Goal: Information Seeking & Learning: Learn about a topic

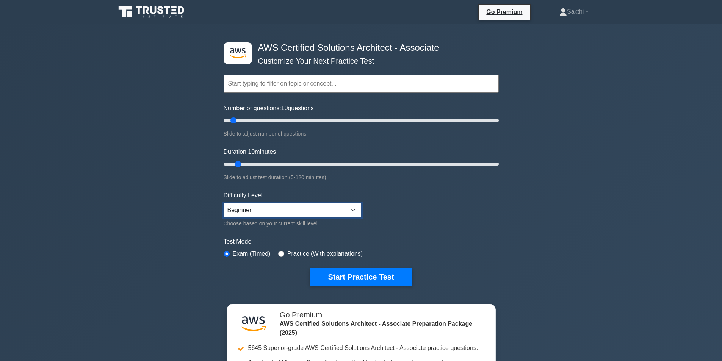
click at [310, 207] on select "Beginner Intermediate Expert" at bounding box center [293, 210] width 138 height 14
select select "expert"
click at [224, 203] on select "Beginner Intermediate Expert" at bounding box center [293, 210] width 138 height 14
click at [333, 271] on button "Start Practice Test" at bounding box center [361, 276] width 102 height 17
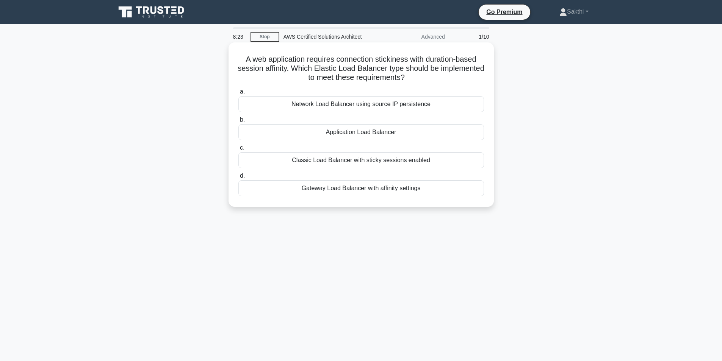
click at [355, 163] on div "Classic Load Balancer with sticky sessions enabled" at bounding box center [360, 160] width 245 height 16
click at [238, 150] on input "c. Classic Load Balancer with sticky sessions enabled" at bounding box center [238, 147] width 0 height 5
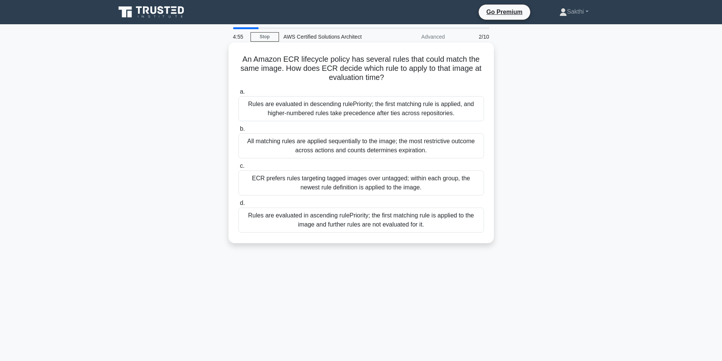
click at [336, 225] on div "Rules are evaluated in ascending rulePriority; the first matching rule is appli…" at bounding box center [360, 220] width 245 height 25
click at [238, 206] on input "d. Rules are evaluated in ascending rulePriority; the first matching rule is ap…" at bounding box center [238, 203] width 0 height 5
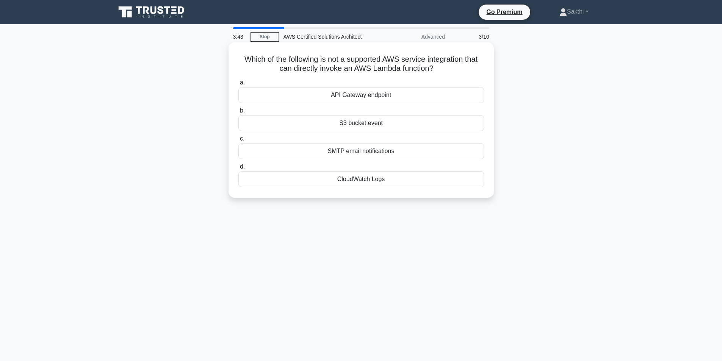
click at [367, 151] on div "SMTP email notifications" at bounding box center [360, 151] width 245 height 16
click at [238, 141] on input "c. SMTP email notifications" at bounding box center [238, 138] width 0 height 5
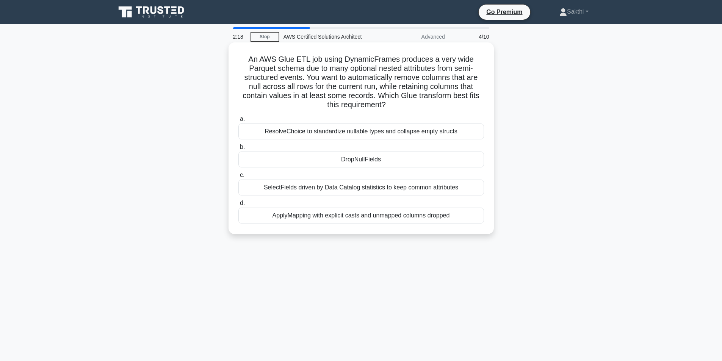
click at [394, 162] on div "DropNullFields" at bounding box center [360, 160] width 245 height 16
click at [238, 150] on input "b. DropNullFields" at bounding box center [238, 147] width 0 height 5
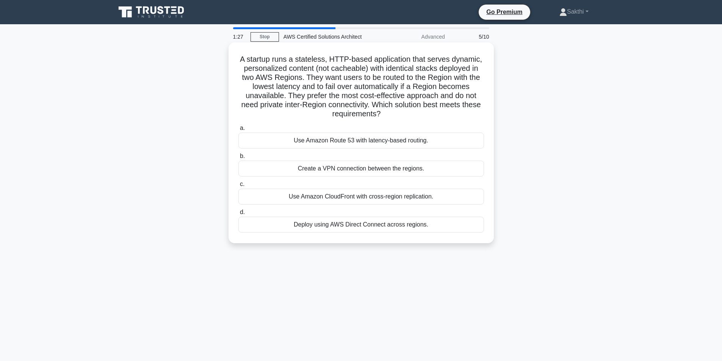
click at [417, 196] on div "Use Amazon CloudFront with cross-region replication." at bounding box center [360, 197] width 245 height 16
click at [238, 187] on input "c. Use Amazon CloudFront with cross-region replication." at bounding box center [238, 184] width 0 height 5
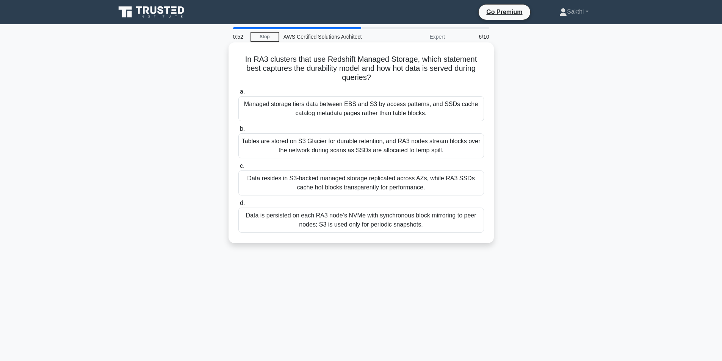
click at [371, 108] on div "Managed storage tiers data between EBS and S3 by access patterns, and SSDs cach…" at bounding box center [360, 108] width 245 height 25
click at [238, 94] on input "a. Managed storage tiers data between EBS and S3 by access patterns, and SSDs c…" at bounding box center [238, 91] width 0 height 5
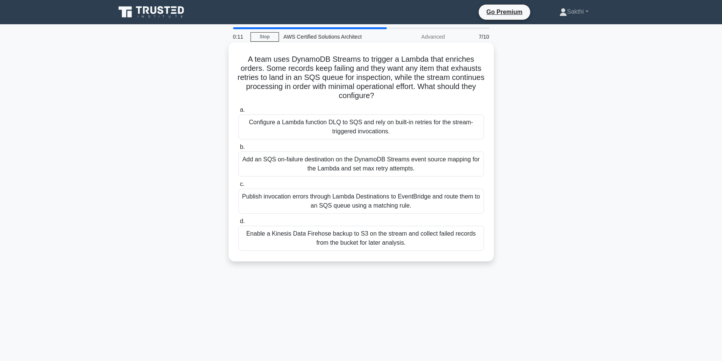
click at [346, 199] on div "Publish invocation errors through Lambda Destinations to EventBridge and route …" at bounding box center [360, 201] width 245 height 25
click at [238, 187] on input "c. Publish invocation errors through Lambda Destinations to EventBridge and rou…" at bounding box center [238, 184] width 0 height 5
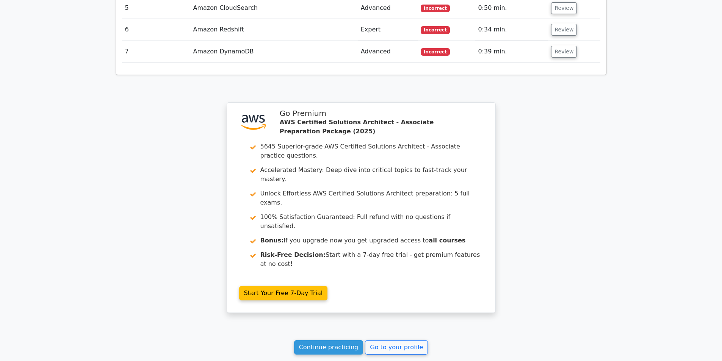
scroll to position [1174, 0]
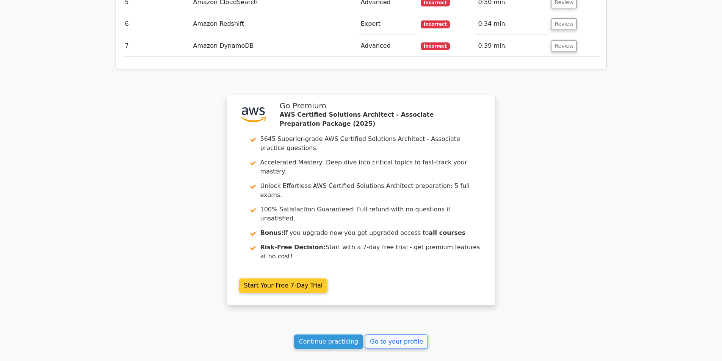
click at [306, 278] on link "Start Your Free 7-Day Trial" at bounding box center [283, 285] width 89 height 14
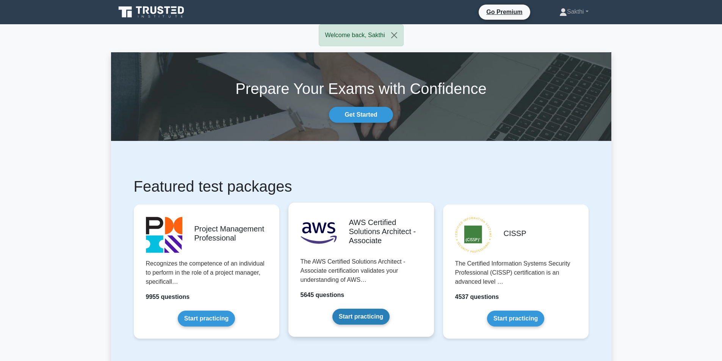
click at [362, 309] on link "Start practicing" at bounding box center [360, 317] width 57 height 16
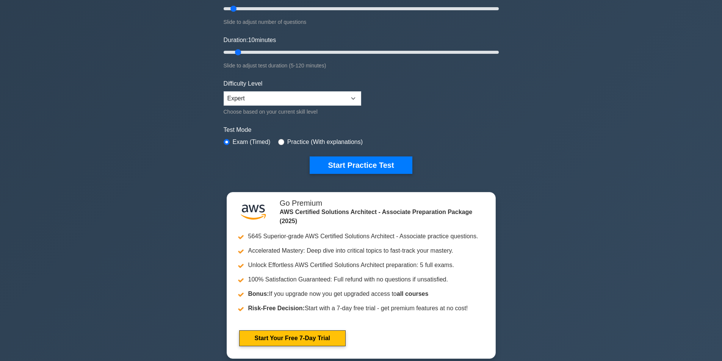
scroll to position [114, 0]
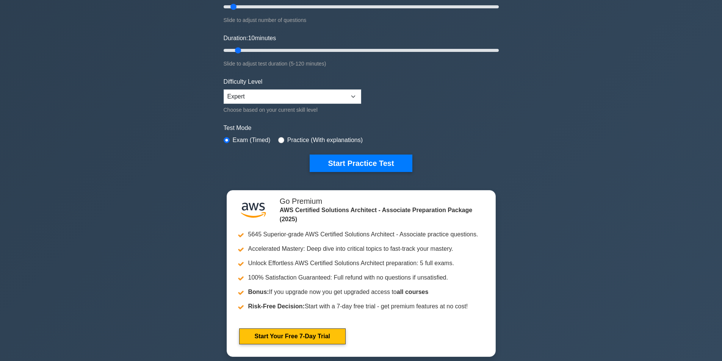
click at [293, 136] on label "Practice (With explanations)" at bounding box center [324, 140] width 75 height 9
click at [294, 138] on label "Practice (With explanations)" at bounding box center [324, 140] width 75 height 9
click at [280, 141] on input "radio" at bounding box center [281, 140] width 6 height 6
radio input "true"
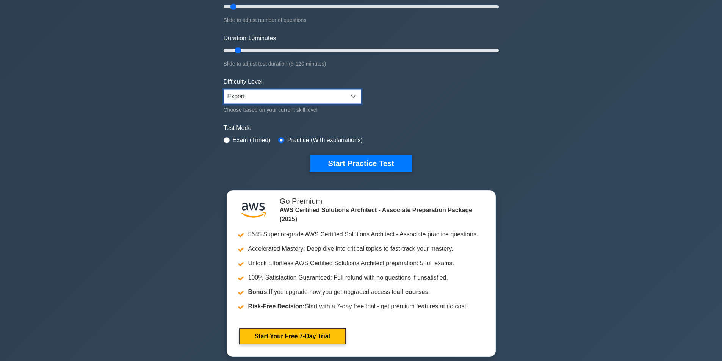
click at [304, 91] on select "Beginner Intermediate Expert" at bounding box center [293, 96] width 138 height 14
click at [477, 124] on label "Test Mode" at bounding box center [361, 128] width 275 height 9
click at [316, 97] on select "Beginner Intermediate Expert" at bounding box center [293, 96] width 138 height 14
select select "intermediate"
click at [224, 89] on select "Beginner Intermediate Expert" at bounding box center [293, 96] width 138 height 14
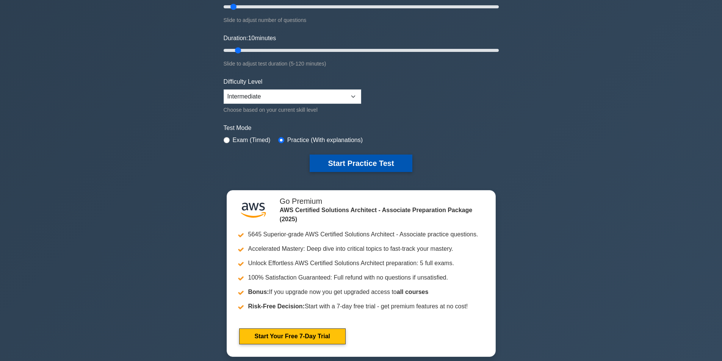
click at [331, 157] on button "Start Practice Test" at bounding box center [361, 163] width 102 height 17
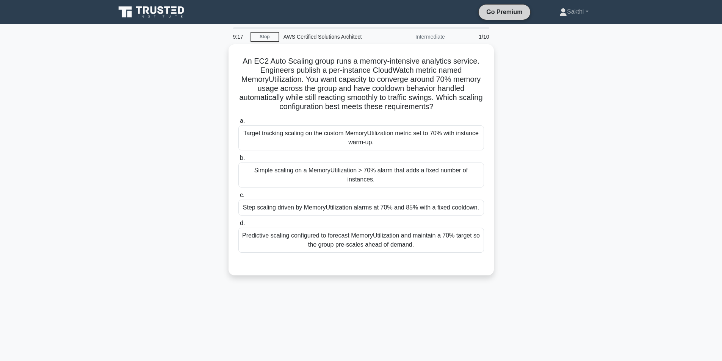
click at [505, 14] on link "Go Premium" at bounding box center [504, 11] width 45 height 9
